Goal: Transaction & Acquisition: Purchase product/service

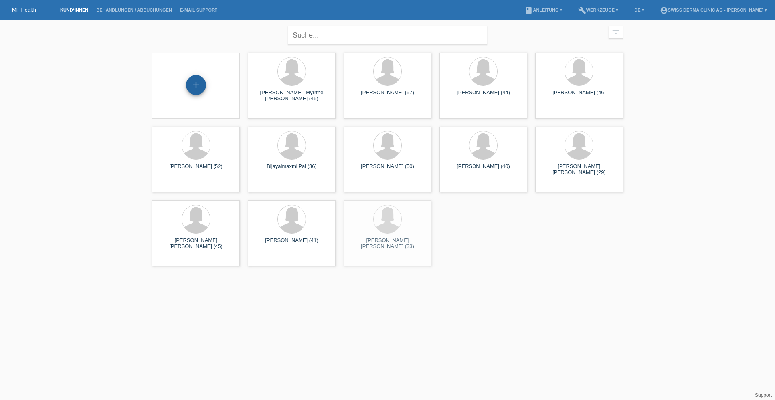
click at [194, 90] on div "+" at bounding box center [196, 85] width 20 height 20
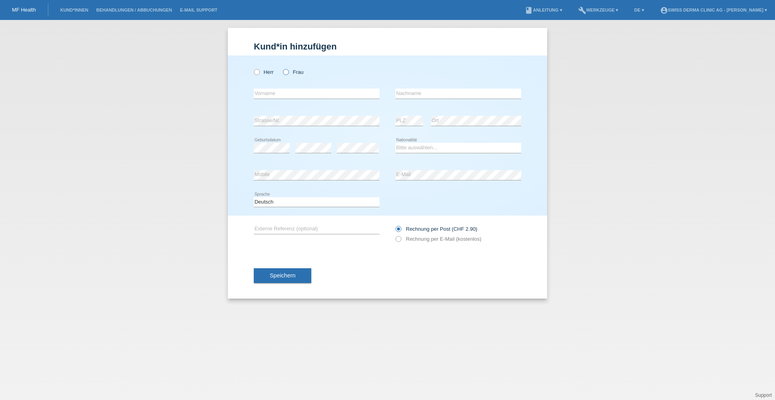
click at [282, 68] on icon at bounding box center [282, 68] width 0 height 0
click at [287, 71] on input "Frau" at bounding box center [285, 71] width 5 height 5
radio input "true"
click at [279, 90] on input "text" at bounding box center [317, 94] width 126 height 10
type input "[PERSON_NAME]"
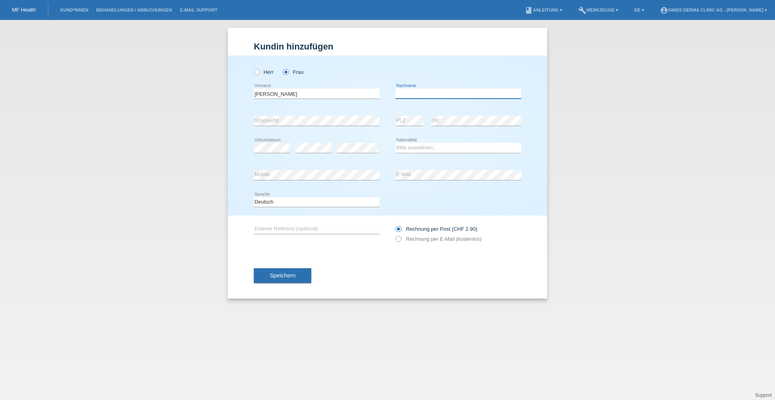
click at [411, 96] on input "text" at bounding box center [459, 94] width 126 height 10
click at [408, 95] on input "Grenaud" at bounding box center [459, 94] width 126 height 10
type input "Gremaud"
click at [437, 145] on select "Bitte auswählen... Schweiz Deutschland Liechtenstein Österreich ------------ Af…" at bounding box center [459, 148] width 126 height 10
select select "CH"
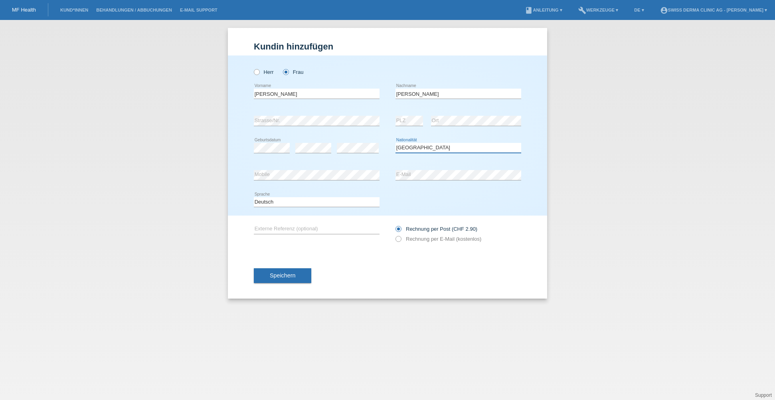
click at [396, 143] on select "Bitte auswählen... Schweiz Deutschland Liechtenstein Österreich ------------ Af…" at bounding box center [459, 148] width 126 height 10
click at [177, 191] on div "Kund*in hinzufügen Kunde hinzufügen Kundin hinzufügen Herr Frau Valérie error e…" at bounding box center [387, 210] width 775 height 380
click at [394, 235] on icon at bounding box center [394, 235] width 0 height 0
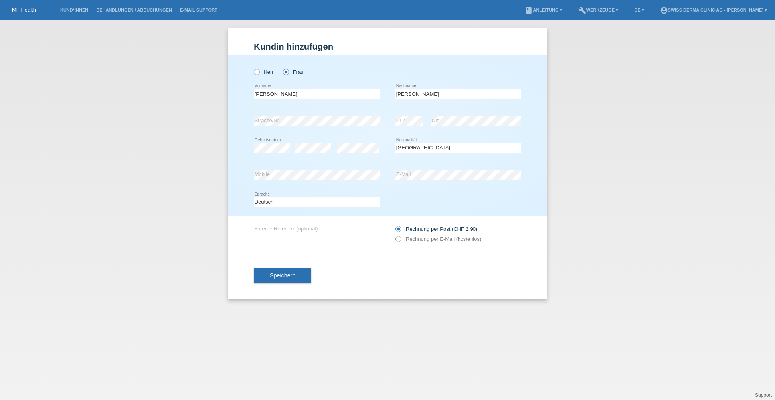
click at [394, 235] on icon at bounding box center [394, 235] width 0 height 0
drag, startPoint x: 267, startPoint y: 221, endPoint x: 276, endPoint y: 228, distance: 11.3
click at [269, 224] on div "error Externe Referenz (optional)" at bounding box center [317, 229] width 126 height 27
click at [275, 229] on input "text" at bounding box center [317, 229] width 126 height 10
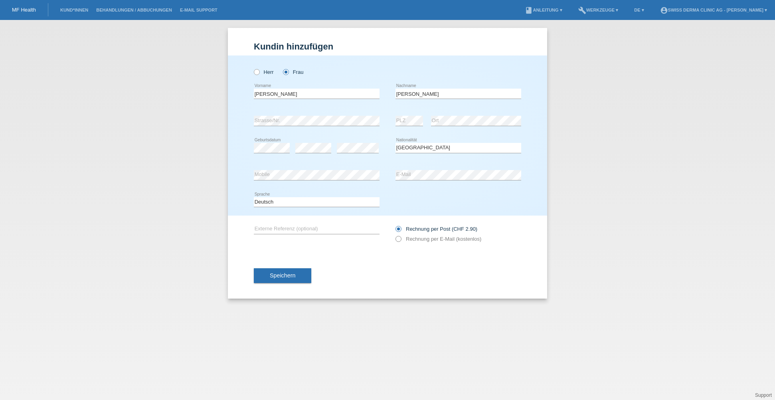
click at [394, 235] on icon at bounding box center [394, 235] width 0 height 0
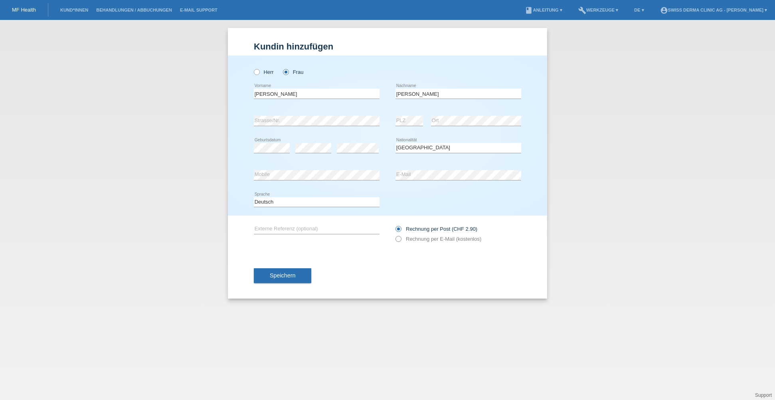
click at [394, 235] on icon at bounding box center [394, 235] width 0 height 0
click at [400, 241] on input "Rechnung per E-Mail (kostenlos)" at bounding box center [398, 241] width 5 height 10
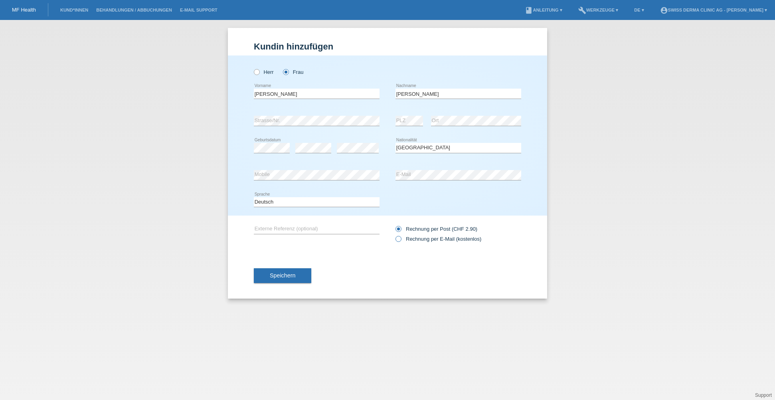
radio input "true"
click at [297, 279] on button "Speichern" at bounding box center [282, 275] width 57 height 15
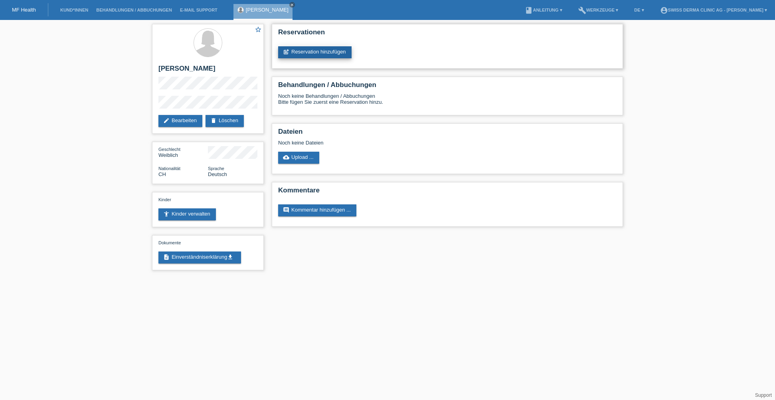
click at [317, 51] on link "post_add Reservation hinzufügen" at bounding box center [314, 52] width 73 height 12
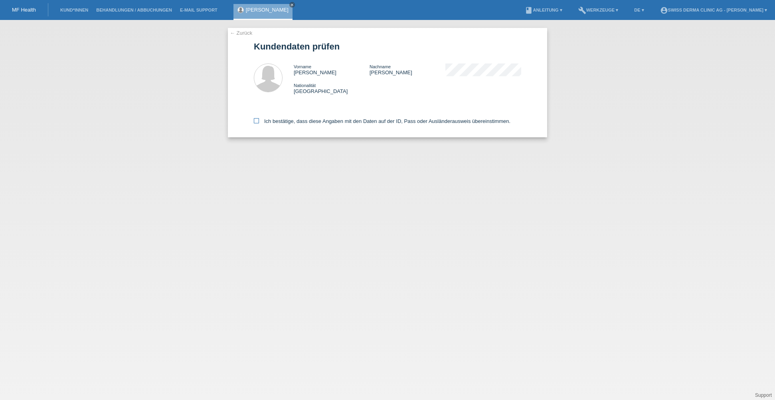
click at [257, 123] on icon at bounding box center [256, 120] width 5 height 5
click at [257, 123] on input "Ich bestätige, dass diese Angaben mit den Daten auf der ID, Pass oder Ausländer…" at bounding box center [256, 120] width 5 height 5
checkbox input "true"
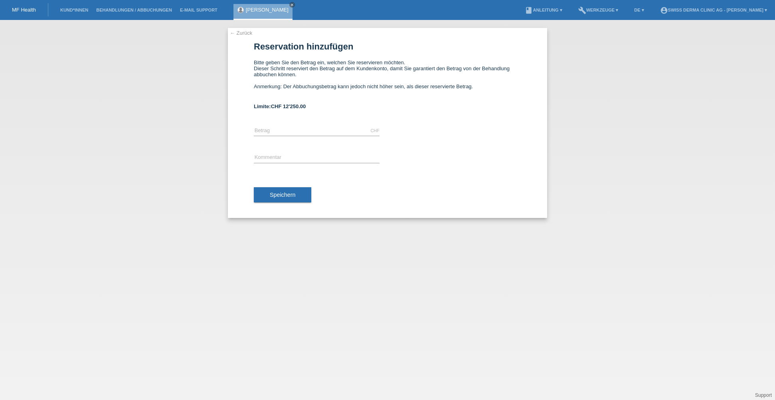
click at [252, 109] on div "← Zurück Reservation hinzufügen Bitte geben Sie den Betrag ein, welchen Sie res…" at bounding box center [387, 123] width 319 height 190
drag, startPoint x: 253, startPoint y: 109, endPoint x: 315, endPoint y: 112, distance: 61.9
click at [314, 112] on div "← Zurück Reservation hinzufügen Bitte geben Sie den Betrag ein, welchen Sie res…" at bounding box center [387, 123] width 319 height 190
click at [269, 139] on div "CHF error Betrag" at bounding box center [317, 130] width 126 height 27
click at [269, 133] on input "text" at bounding box center [317, 131] width 126 height 10
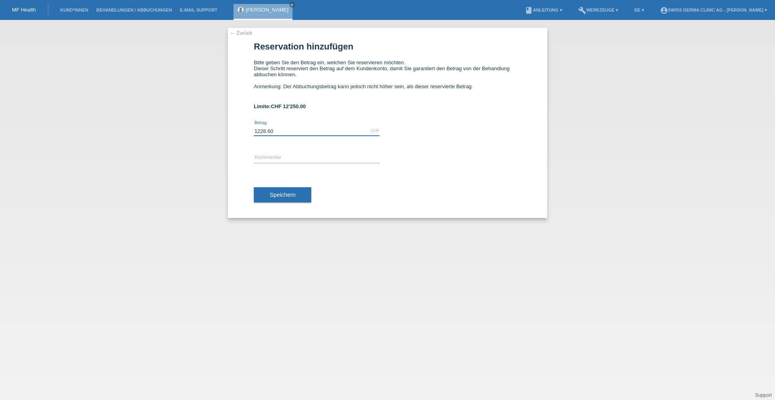
type input "1228.60"
click at [269, 162] on input "text" at bounding box center [317, 158] width 126 height 10
drag, startPoint x: 327, startPoint y: 160, endPoint x: 210, endPoint y: 154, distance: 117.1
click at [210, 154] on div "← Zurück Reservation hinzufügen Bitte geben Sie den Betrag ein, welchen Sie res…" at bounding box center [387, 210] width 775 height 380
type input "Laserbehandlung & Produkte"
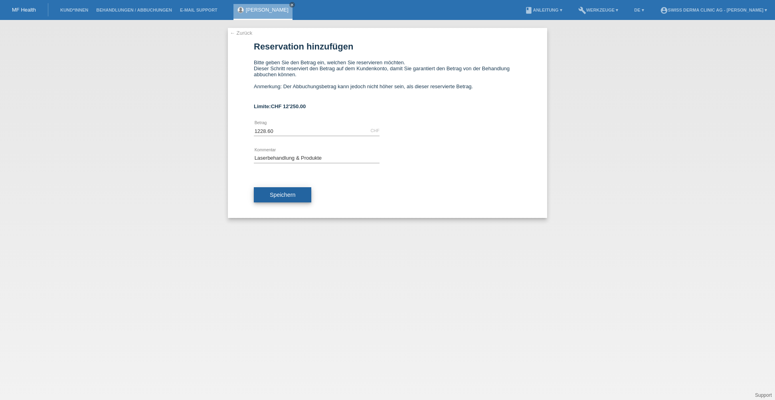
click at [292, 198] on span "Speichern" at bounding box center [283, 195] width 26 height 6
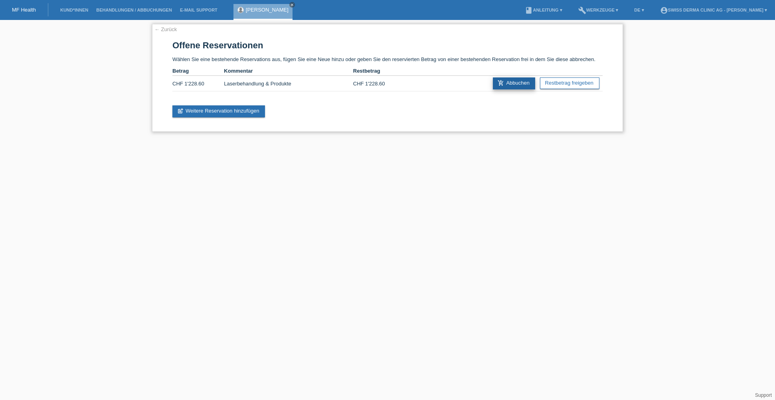
click at [521, 84] on link "add_shopping_cart Abbuchen" at bounding box center [514, 83] width 42 height 12
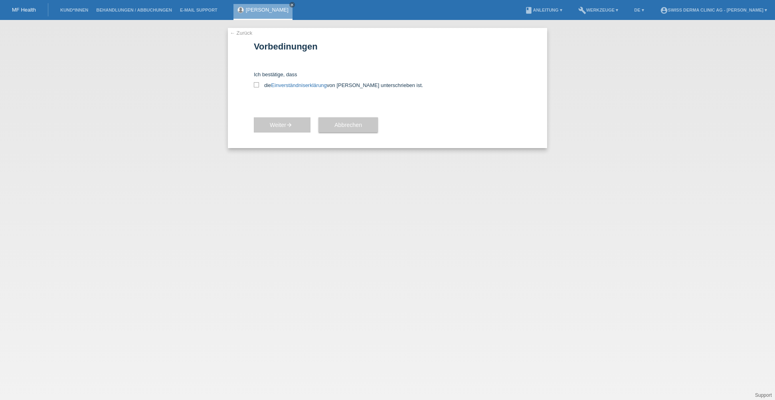
click at [252, 84] on div "← Zurück Vorbedinungen Ich bestätige, dass die Einverständniserklärung von der …" at bounding box center [387, 88] width 319 height 120
drag, startPoint x: 256, startPoint y: 85, endPoint x: 259, endPoint y: 89, distance: 5.1
click at [256, 85] on icon at bounding box center [256, 84] width 5 height 5
click at [256, 85] on input "die Einverständniserklärung von der Kundin unterschrieben ist." at bounding box center [256, 84] width 5 height 5
checkbox input "true"
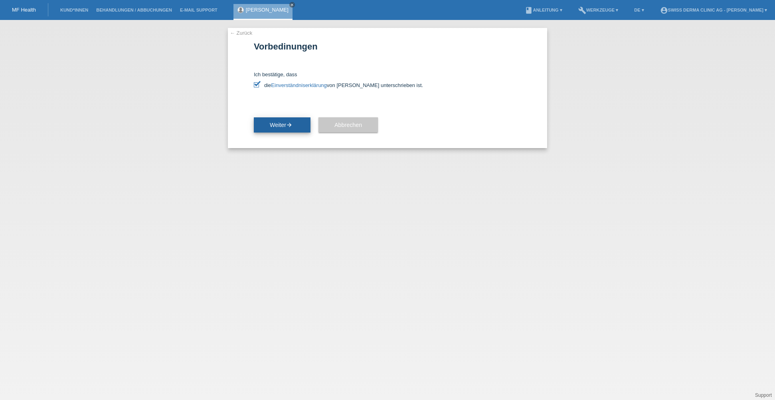
click at [292, 128] on icon "arrow_forward" at bounding box center [289, 125] width 6 height 6
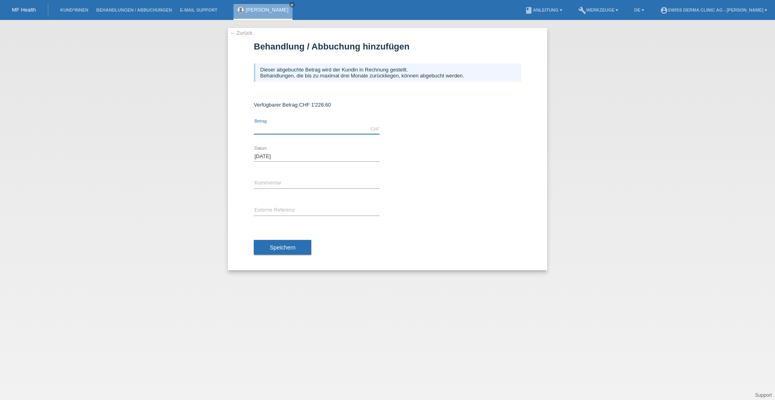
click at [279, 131] on input "text" at bounding box center [317, 129] width 126 height 10
click at [138, 118] on div "← Zurück Behandlung / Abbuchung hinzufügen Dieser abgebuchte Betrag wird der Ku…" at bounding box center [387, 210] width 775 height 380
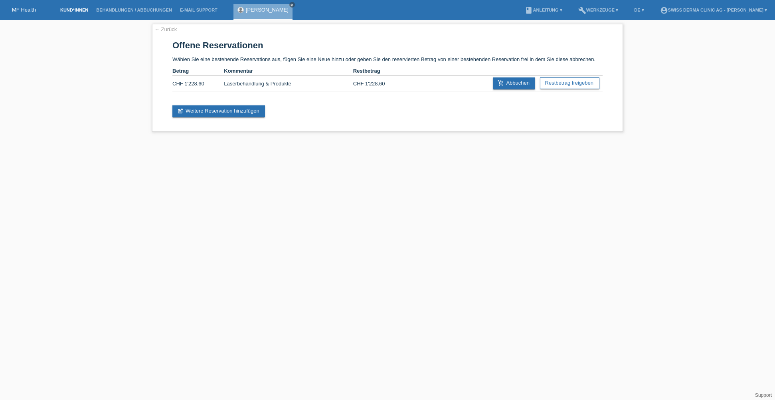
click at [80, 12] on link "Kund*innen" at bounding box center [74, 10] width 36 height 5
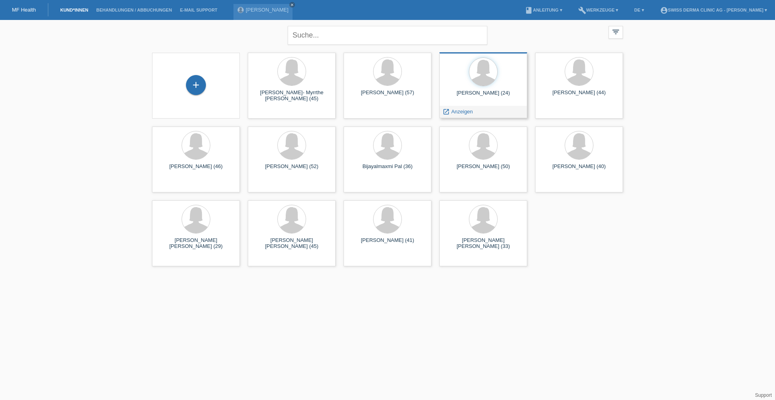
click at [493, 83] on div at bounding box center [483, 72] width 75 height 30
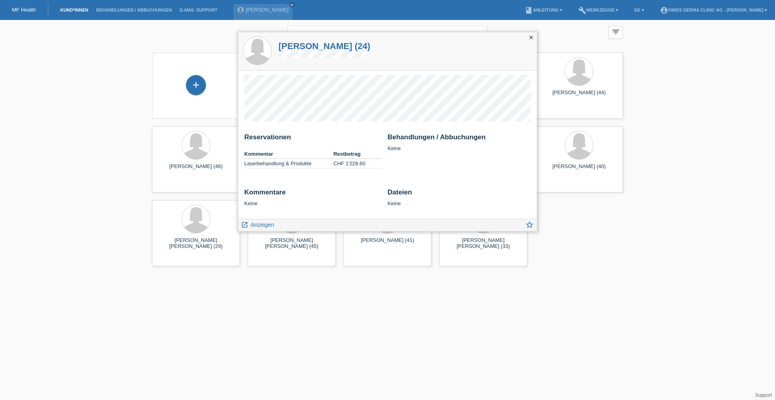
click at [530, 38] on icon "close" at bounding box center [531, 37] width 6 height 6
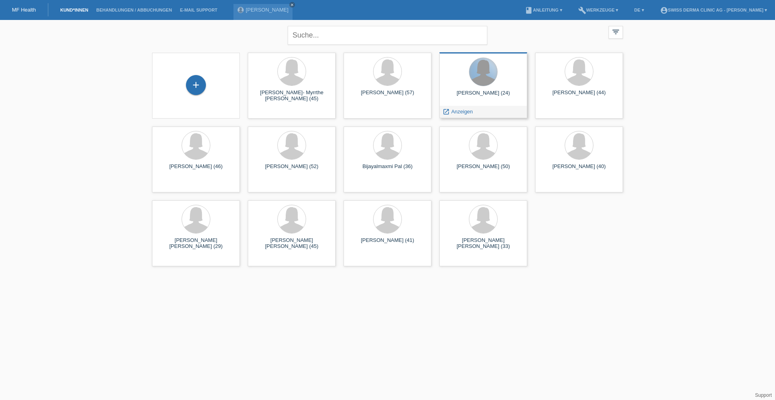
click at [482, 69] on div at bounding box center [483, 72] width 28 height 28
click at [451, 113] on link "launch Anzeigen" at bounding box center [458, 112] width 30 height 6
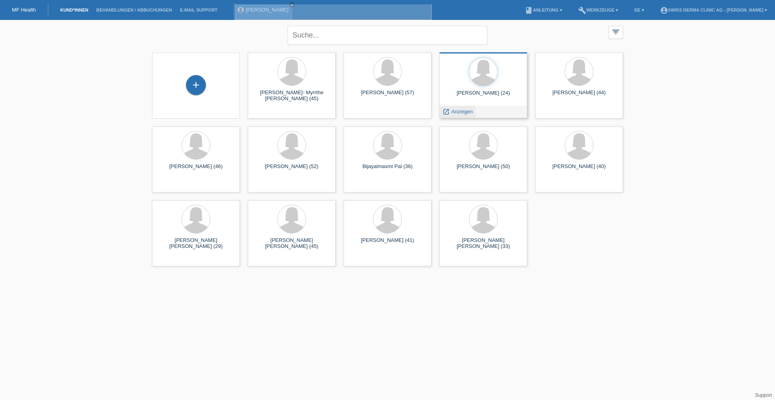
click at [451, 113] on div "Valérie Gremaud (24) launch Anzeigen" at bounding box center [483, 85] width 88 height 66
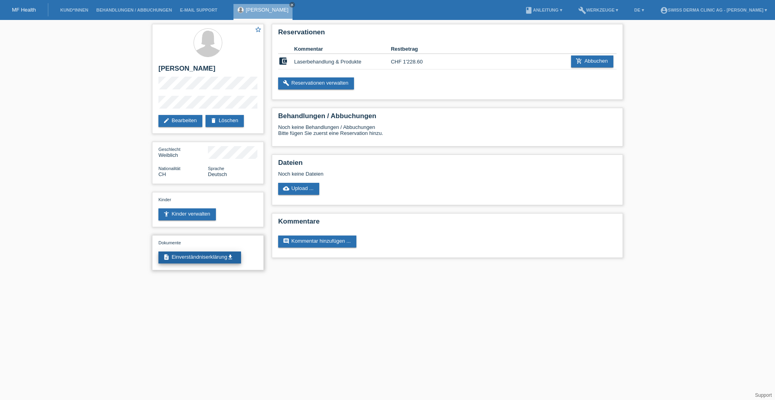
click at [215, 262] on link "description Einverständniserklärung get_app" at bounding box center [199, 257] width 83 height 12
click at [593, 62] on link "add_shopping_cart Abbuchen" at bounding box center [592, 61] width 42 height 12
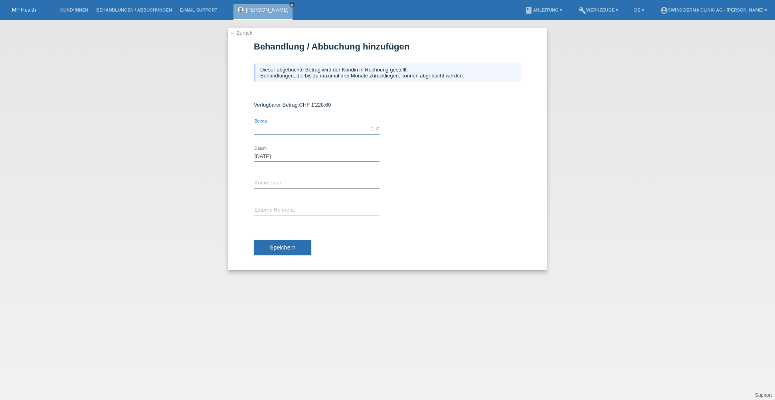
click at [304, 126] on input "text" at bounding box center [317, 129] width 126 height 10
type input "1228.60"
click at [284, 181] on input "text" at bounding box center [317, 183] width 126 height 10
paste input "Laserbehandlung & Produkte"
type input "Laserbehandlung & Produkte"
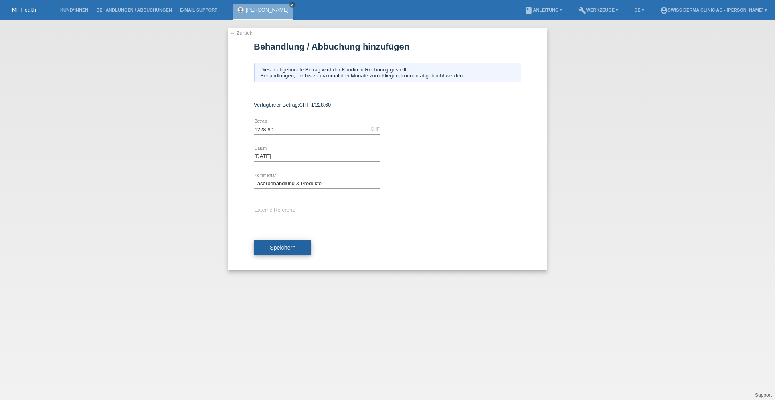
click at [291, 254] on button "Speichern" at bounding box center [282, 247] width 57 height 15
